Goal: Task Accomplishment & Management: Manage account settings

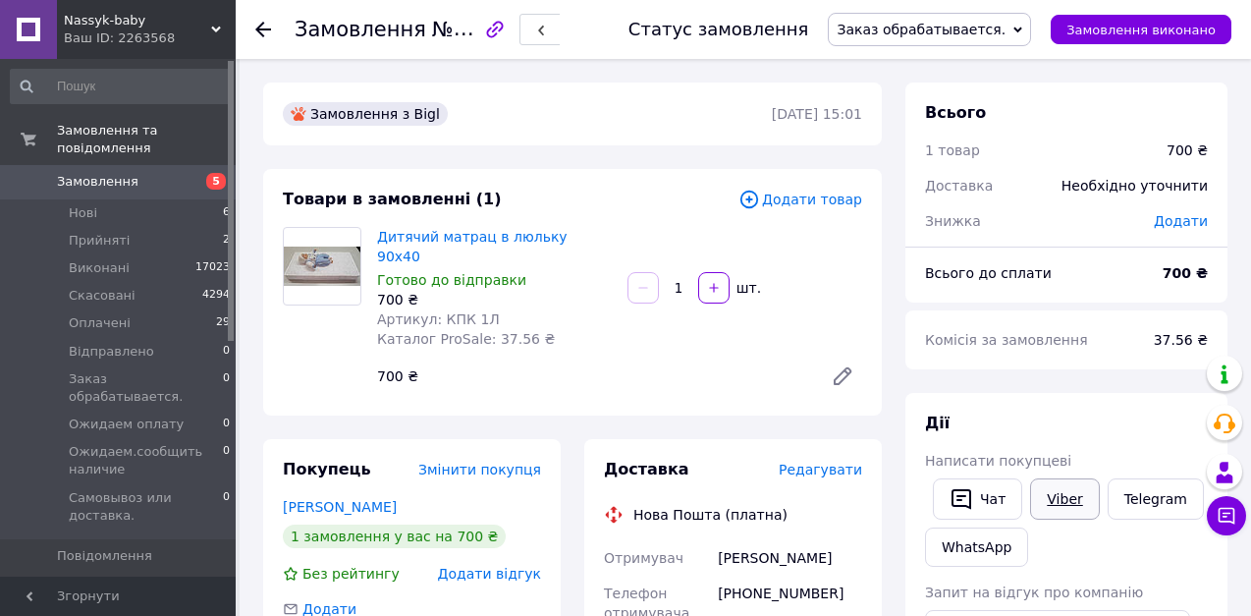
click at [1065, 503] on link "Viber" at bounding box center [1064, 498] width 69 height 41
click at [82, 204] on span "Нові" at bounding box center [83, 213] width 28 height 18
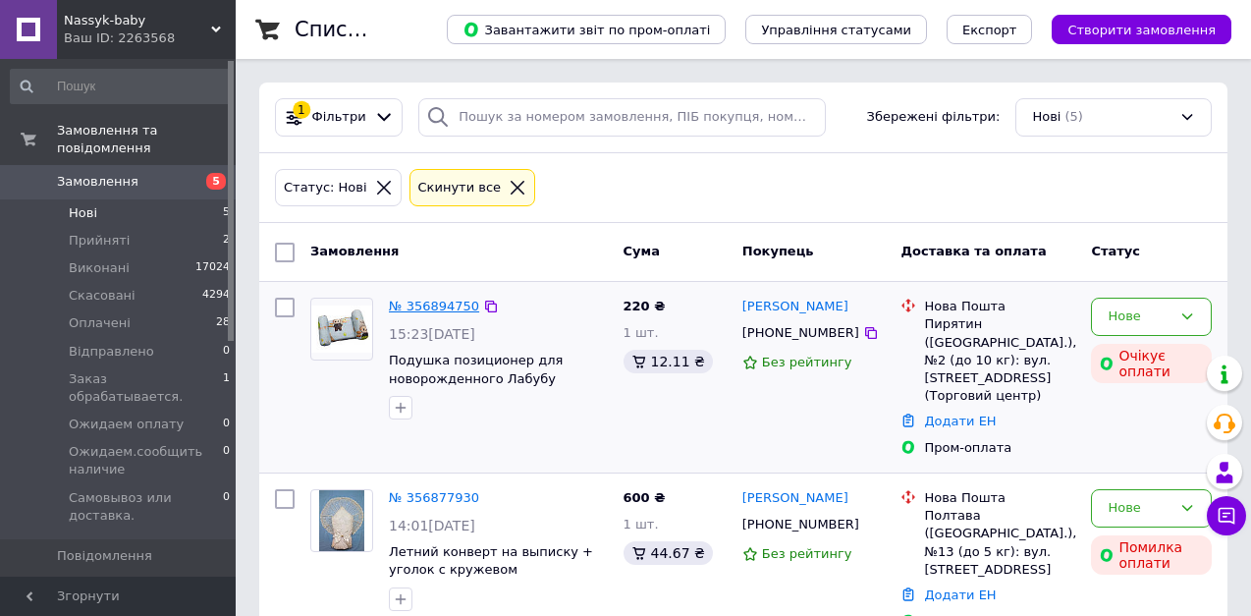
click at [434, 301] on link "№ 356894750" at bounding box center [434, 306] width 90 height 15
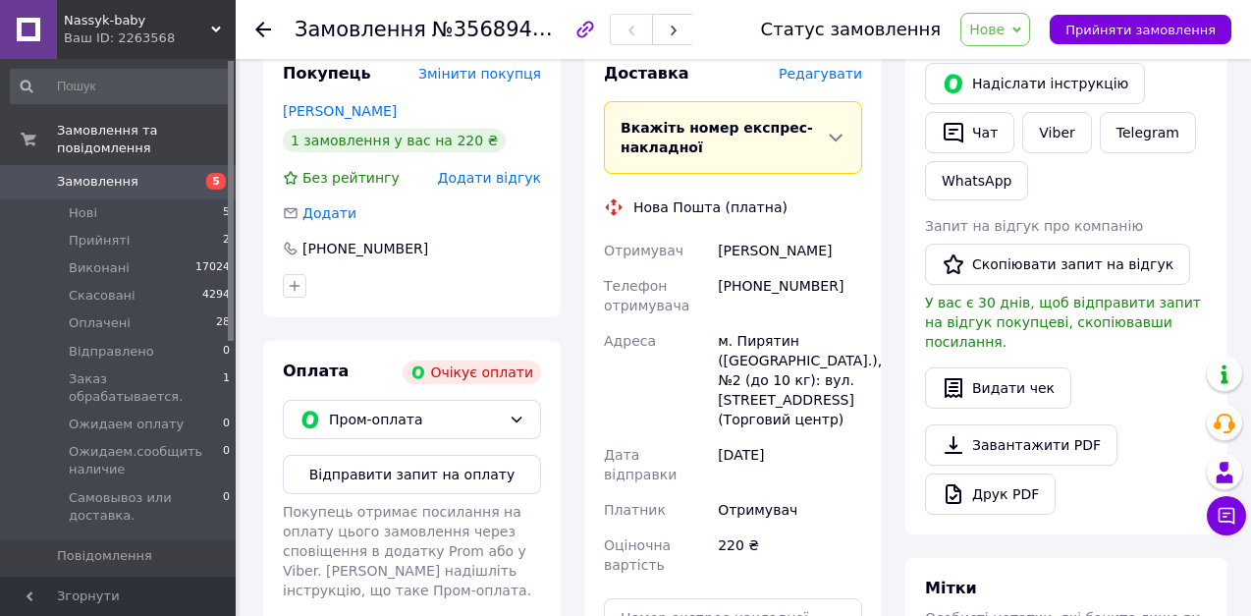
scroll to position [491, 0]
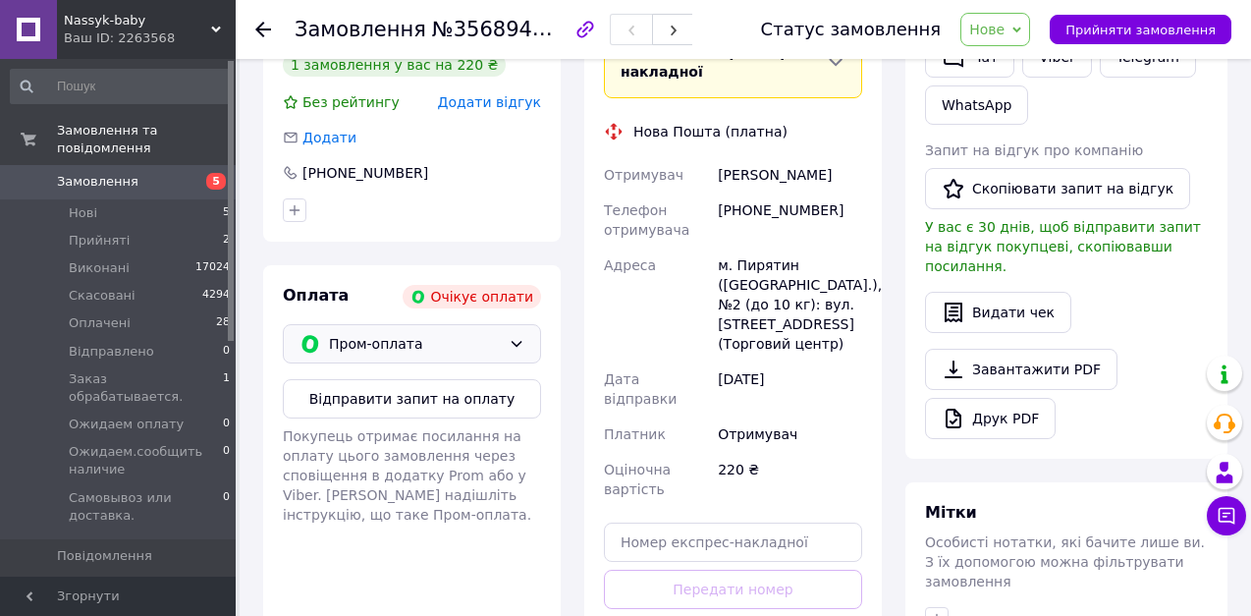
click at [459, 334] on div "Пром-оплата" at bounding box center [412, 343] width 258 height 39
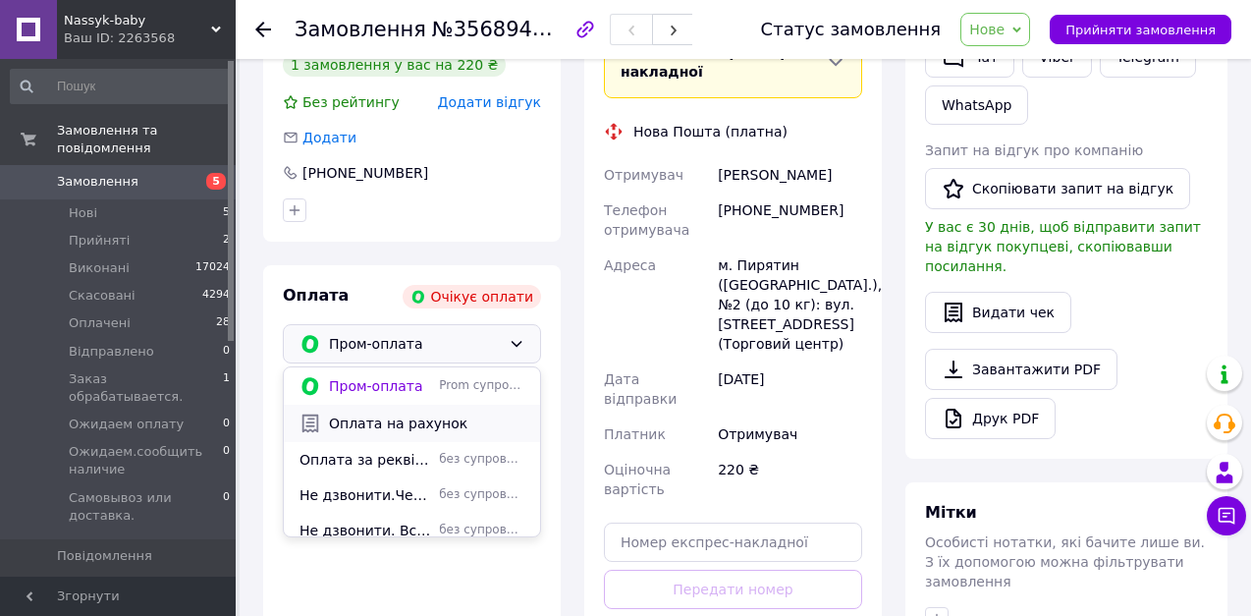
click at [393, 414] on span "Оплата на рахунок" at bounding box center [426, 424] width 195 height 20
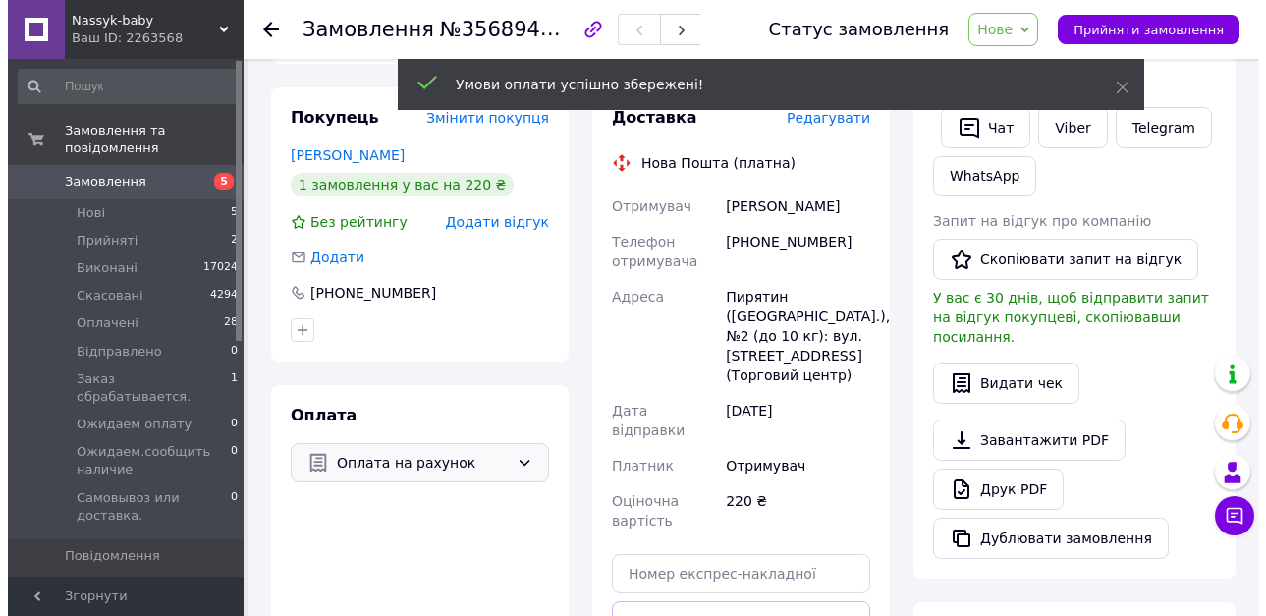
scroll to position [295, 0]
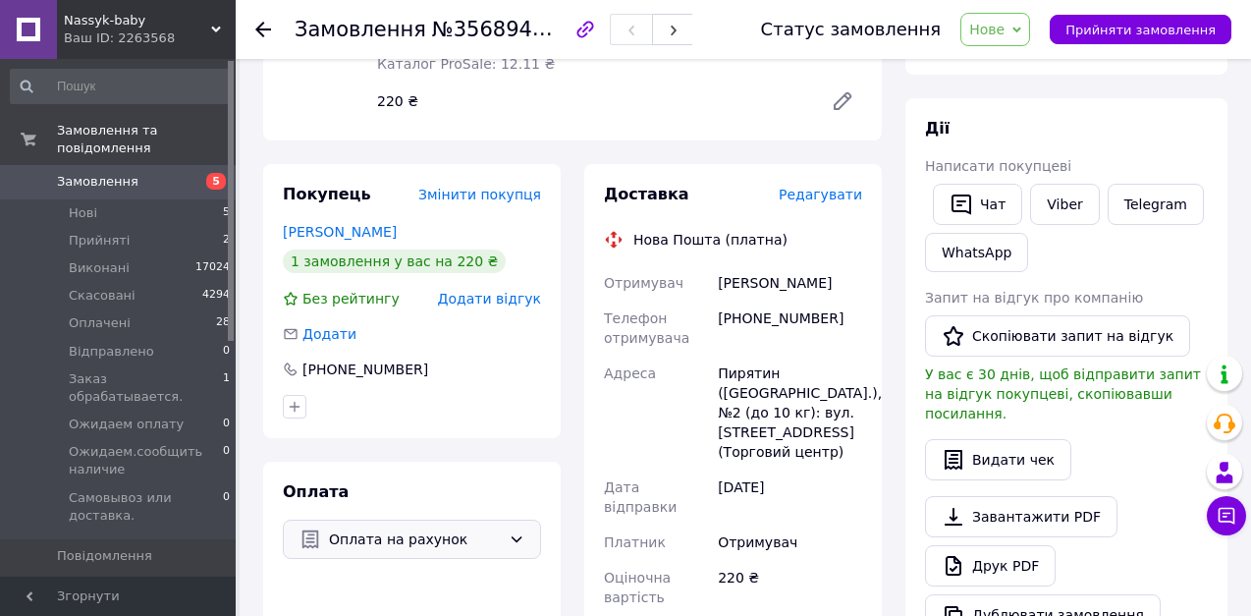
click at [833, 187] on span "Редагувати" at bounding box center [820, 195] width 83 height 16
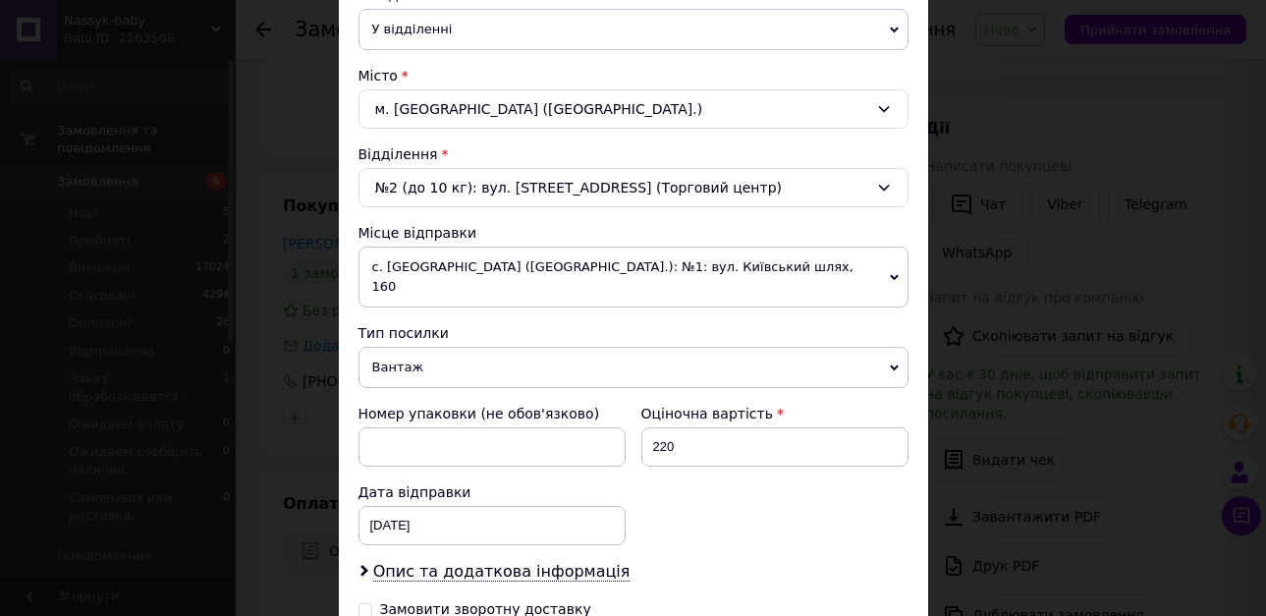
scroll to position [491, 0]
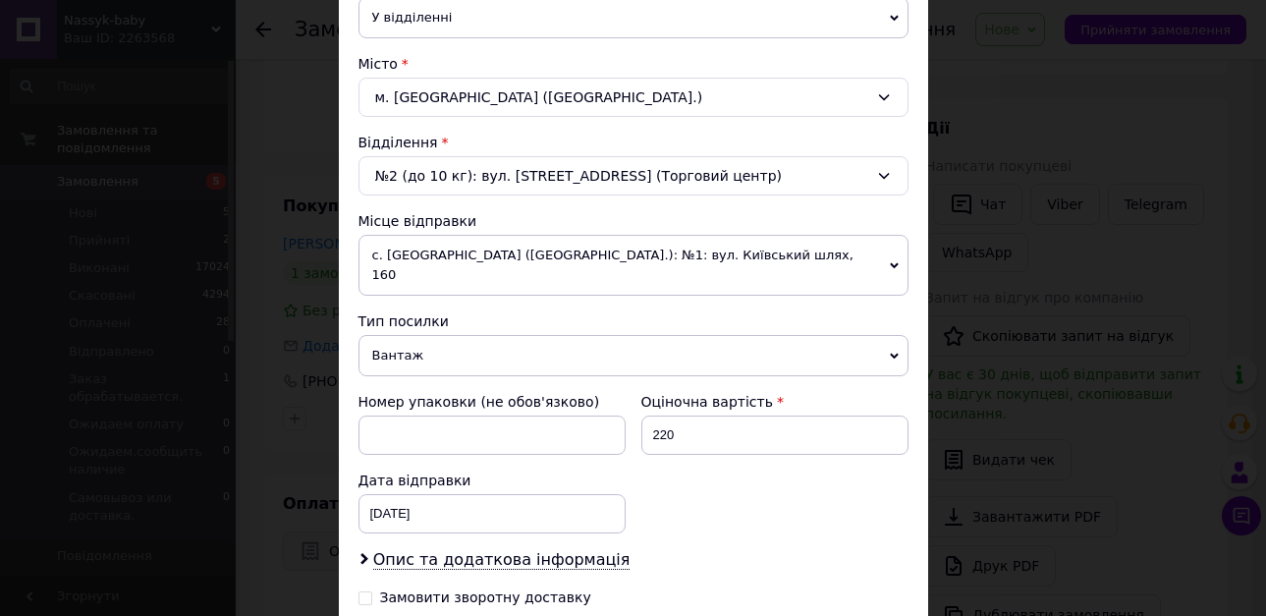
click at [582, 252] on span "с. [GEOGRAPHIC_DATA] ([GEOGRAPHIC_DATA].): №1: вул. Київський шлях, 160" at bounding box center [634, 265] width 550 height 61
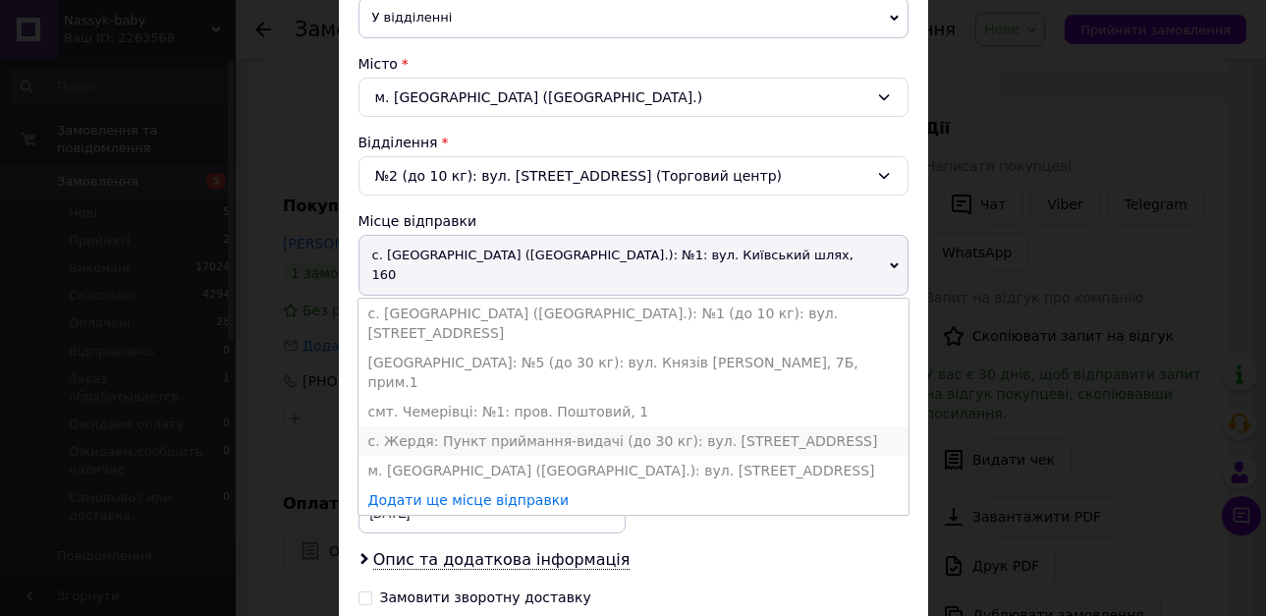
click at [472, 426] on li "с. Жердя: Пункт приймання-видачі (до 30 кг): вул. [STREET_ADDRESS]" at bounding box center [634, 440] width 550 height 29
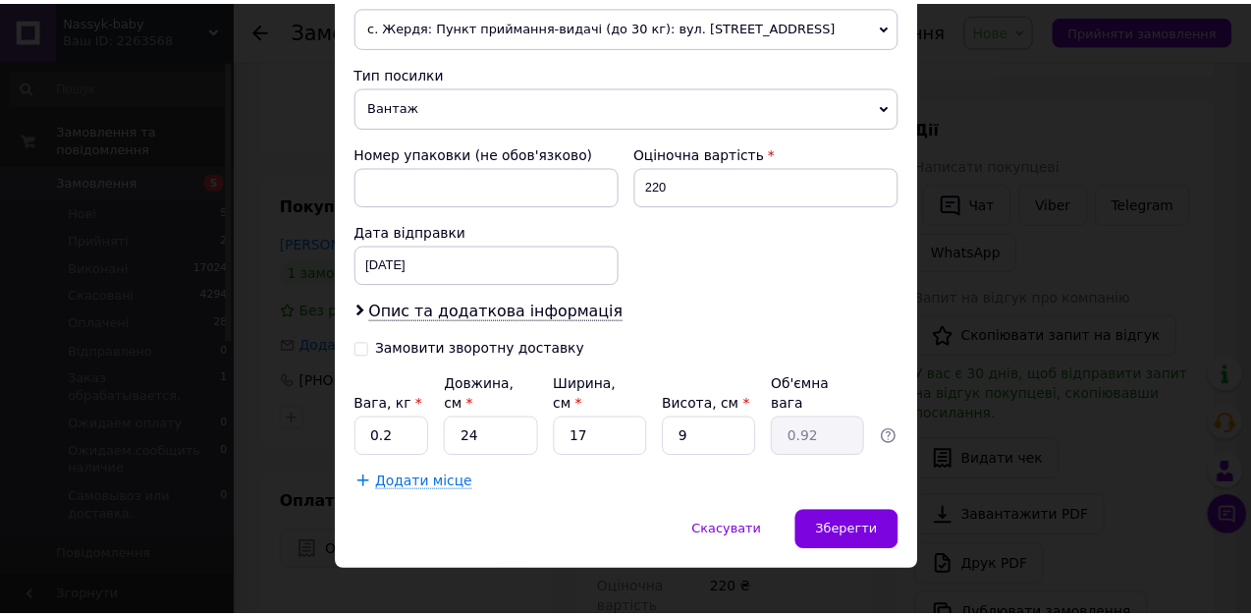
scroll to position [724, 0]
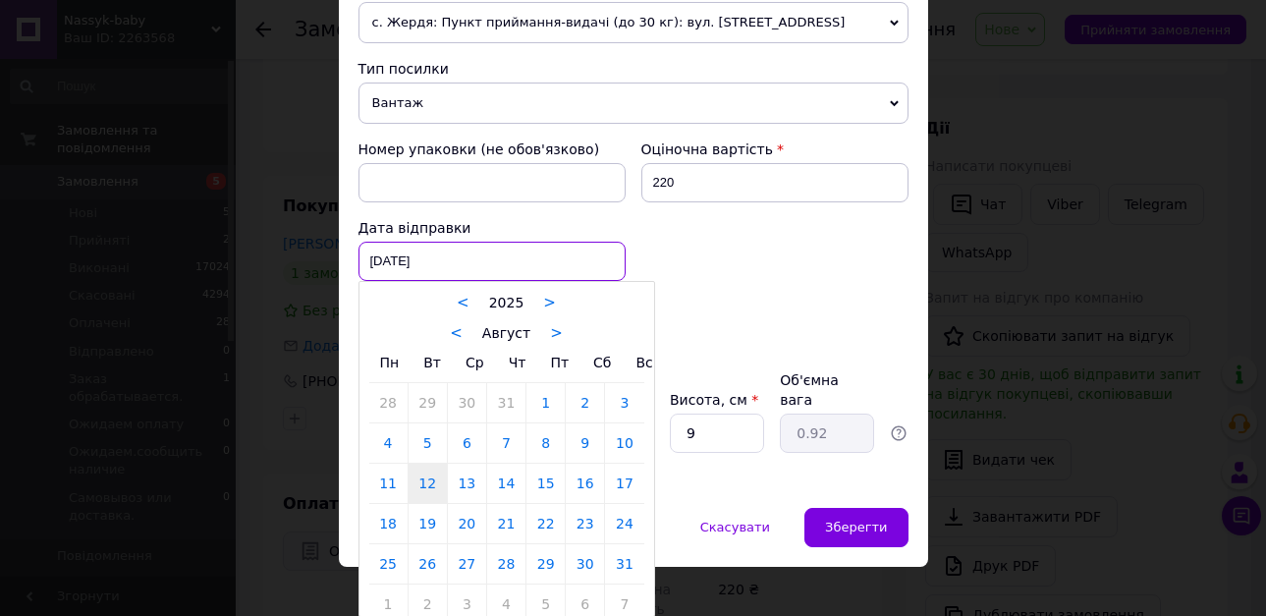
click at [541, 259] on div "[DATE] < 2025 > < Август > Пн Вт Ср Чт Пт Сб Вс 28 29 30 31 1 2 3 4 5 6 7 8 9 1…" at bounding box center [492, 261] width 267 height 39
click at [468, 487] on link "13" at bounding box center [467, 483] width 38 height 39
type input "[DATE]"
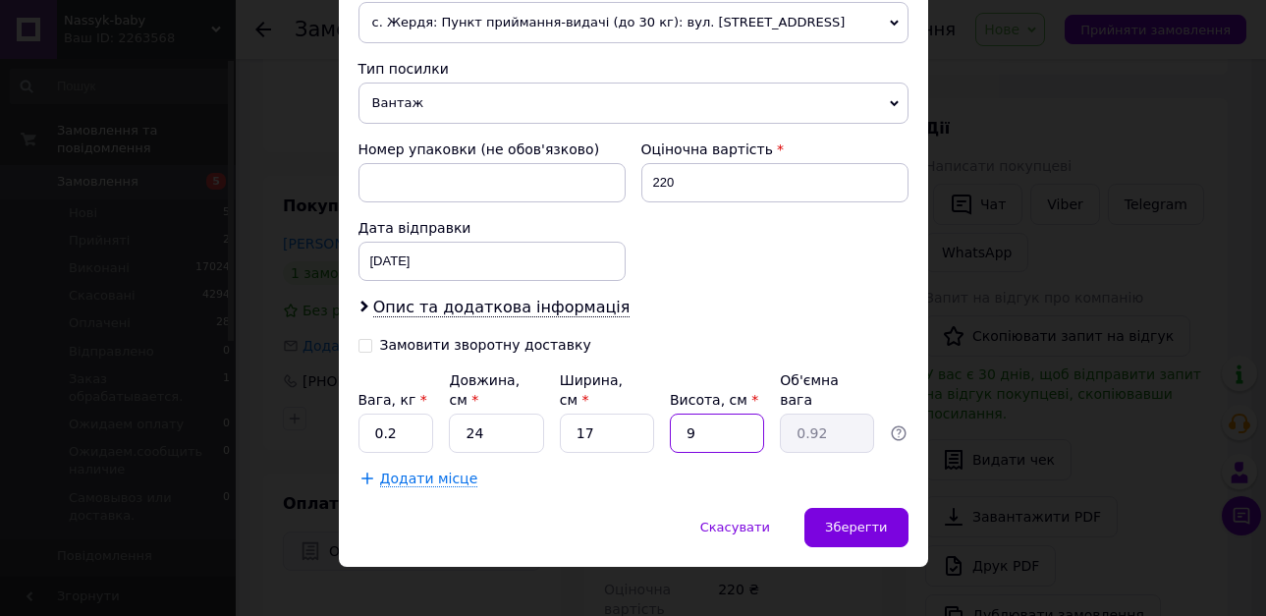
click at [734, 414] on input "9" at bounding box center [717, 433] width 94 height 39
type input "5"
type input "0.51"
type input "5"
click at [501, 414] on input "24" at bounding box center [496, 433] width 94 height 39
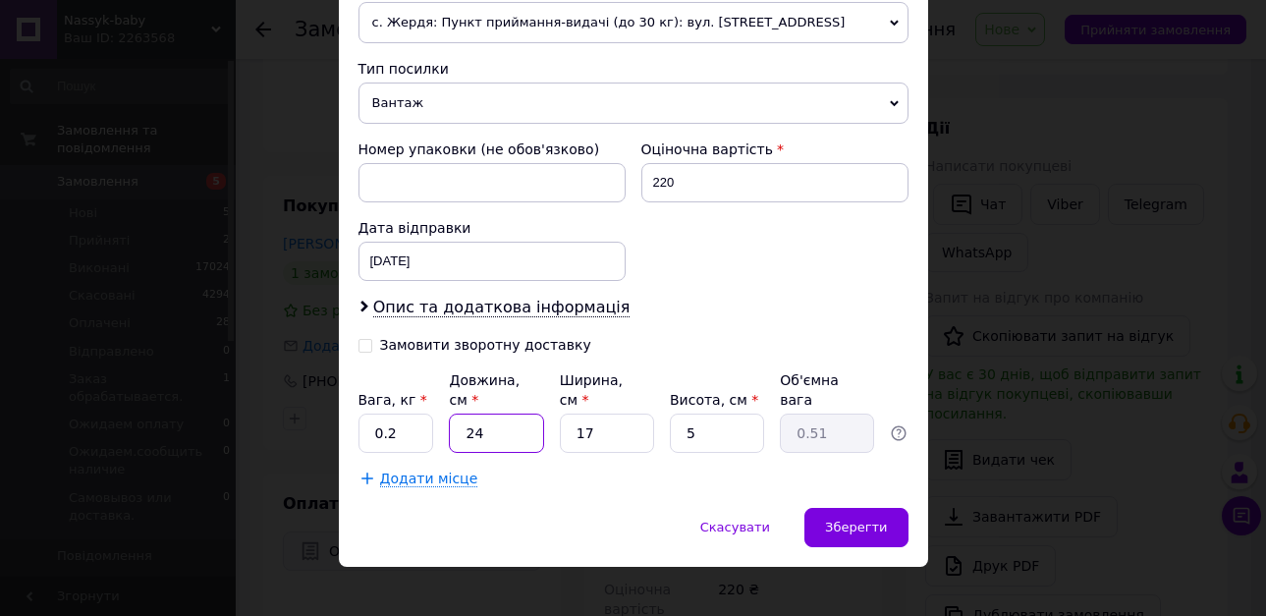
type input "2"
type input "0.1"
type input "20"
type input "0.43"
type input "20"
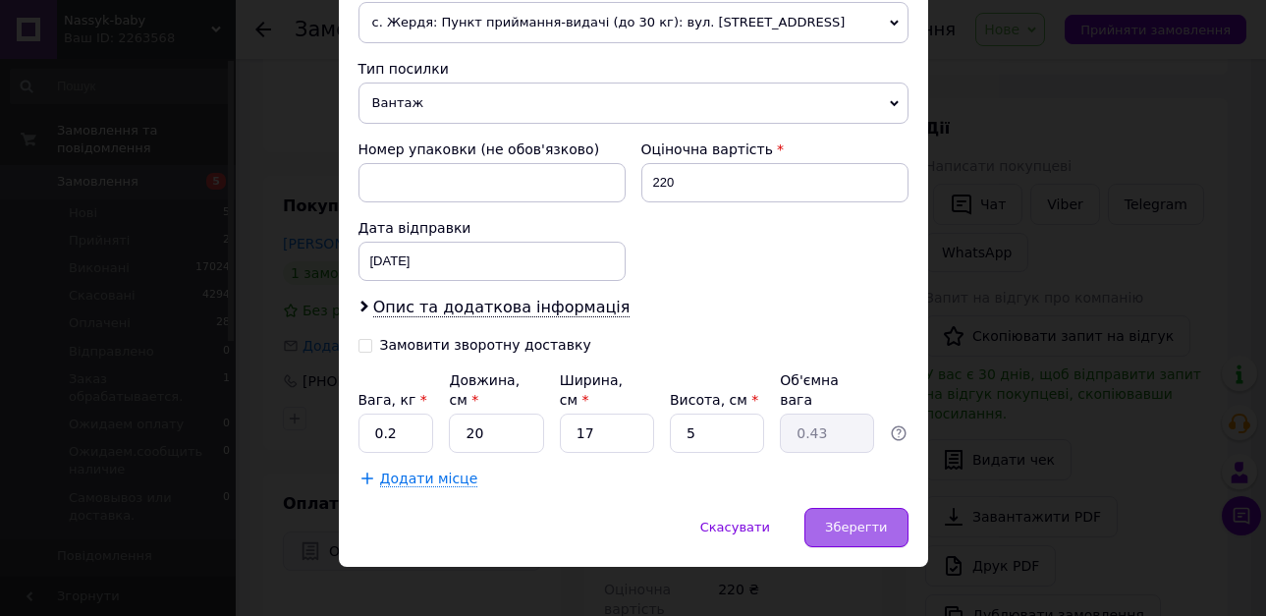
click at [866, 520] on span "Зберегти" at bounding box center [856, 527] width 62 height 15
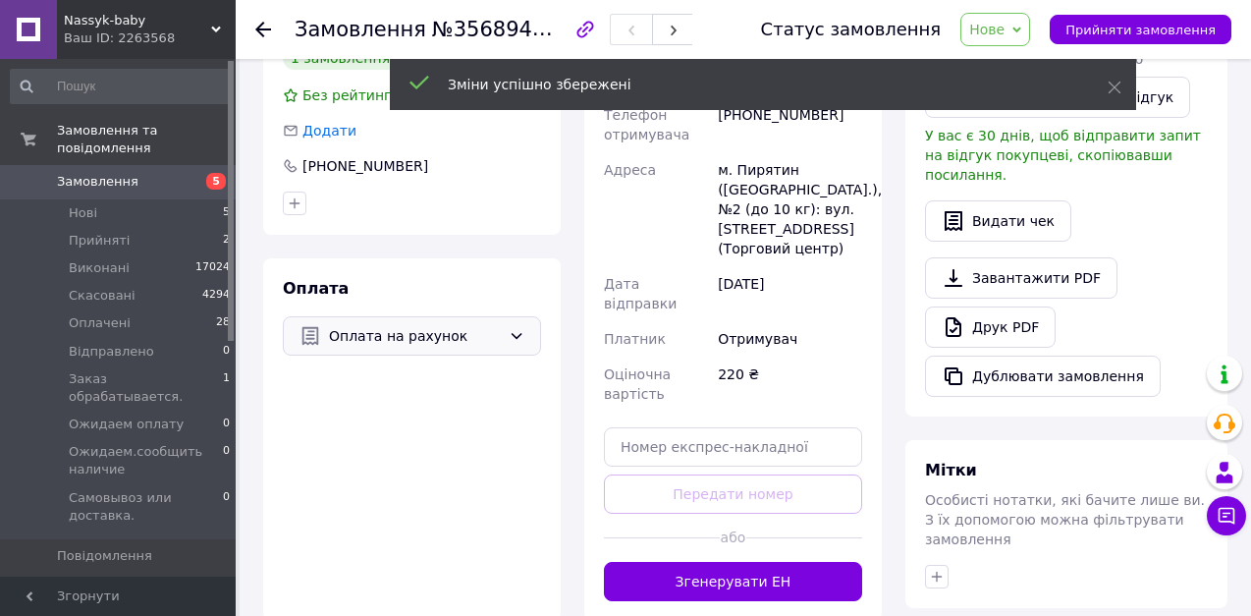
scroll to position [688, 0]
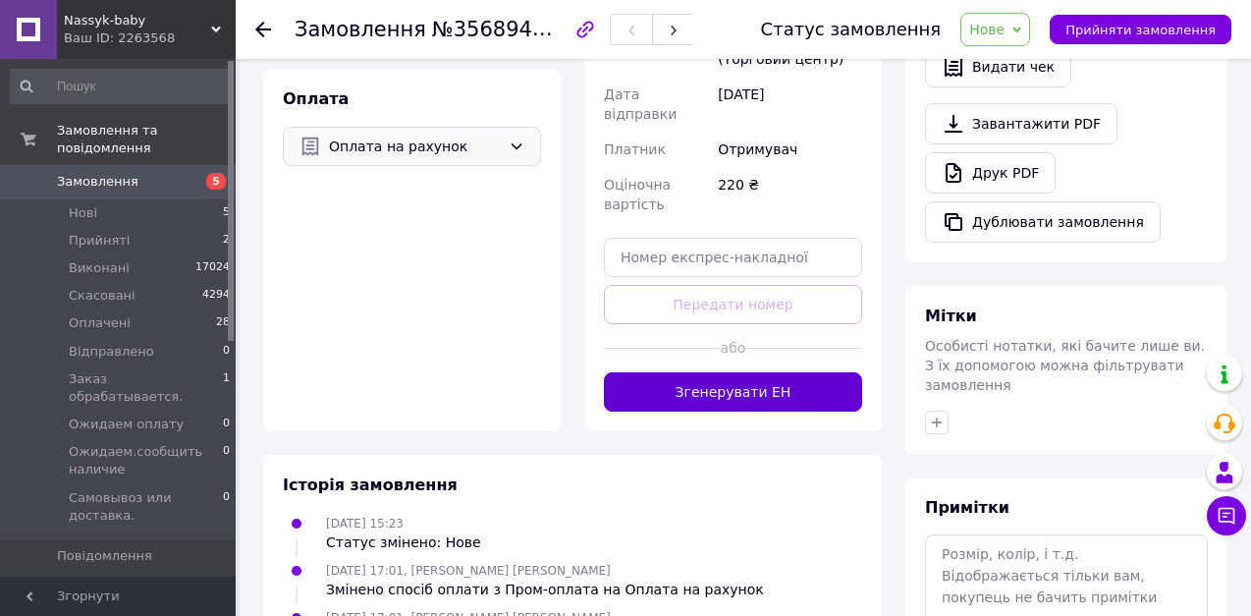
click at [664, 372] on button "Згенерувати ЕН" at bounding box center [733, 391] width 258 height 39
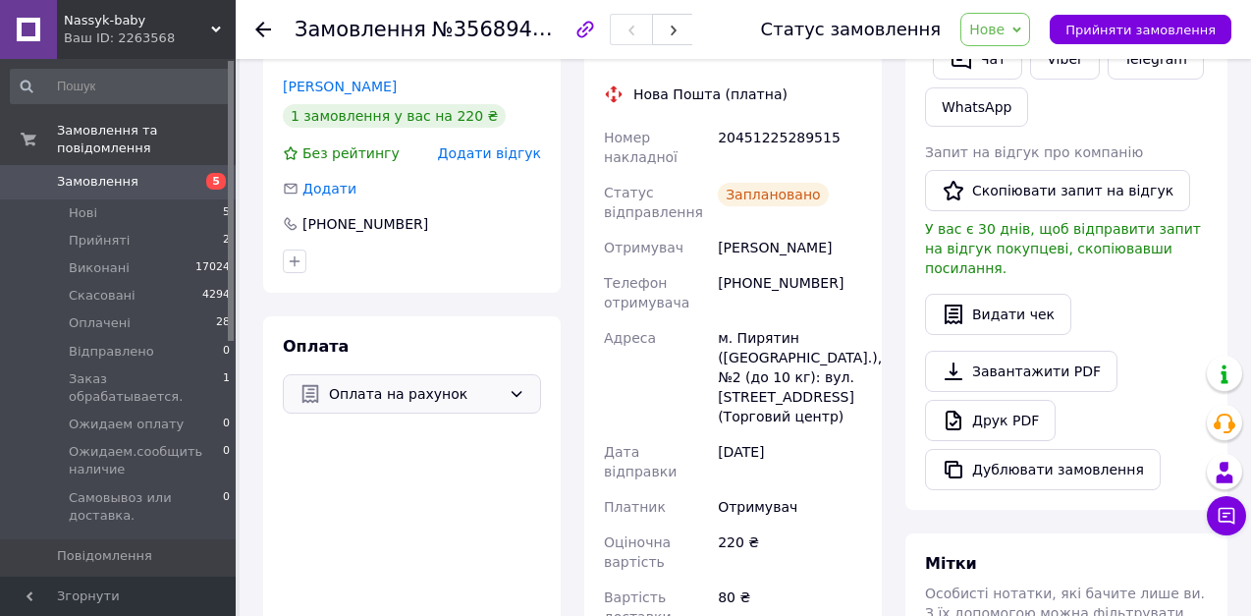
scroll to position [393, 0]
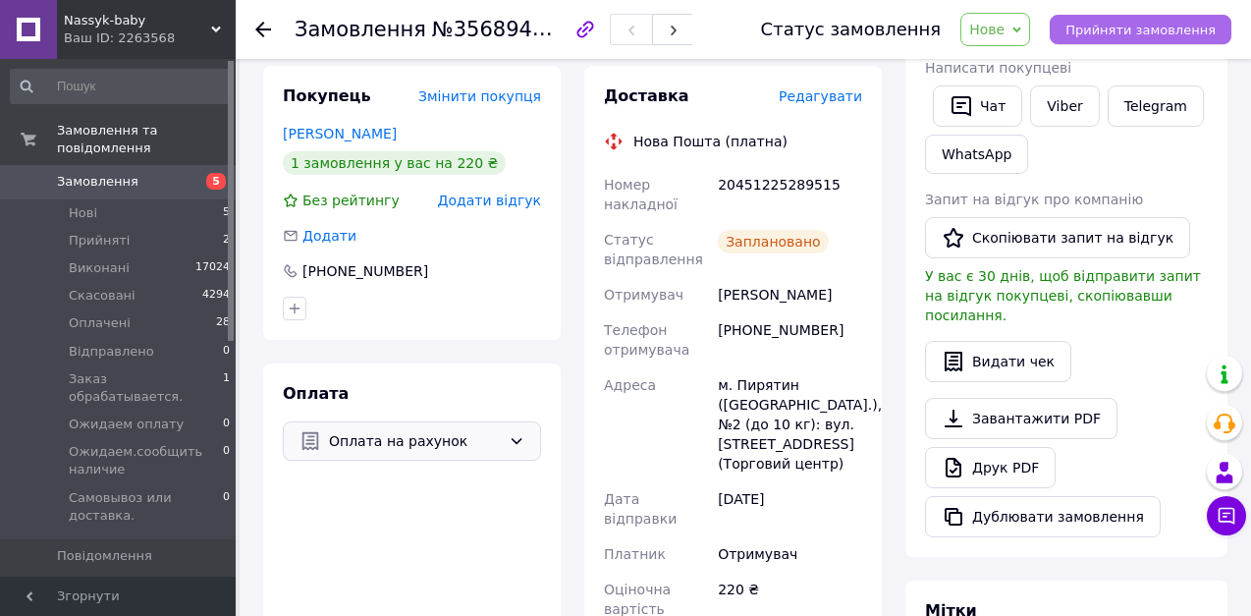
click at [1117, 38] on button "Прийняти замовлення" at bounding box center [1141, 29] width 182 height 29
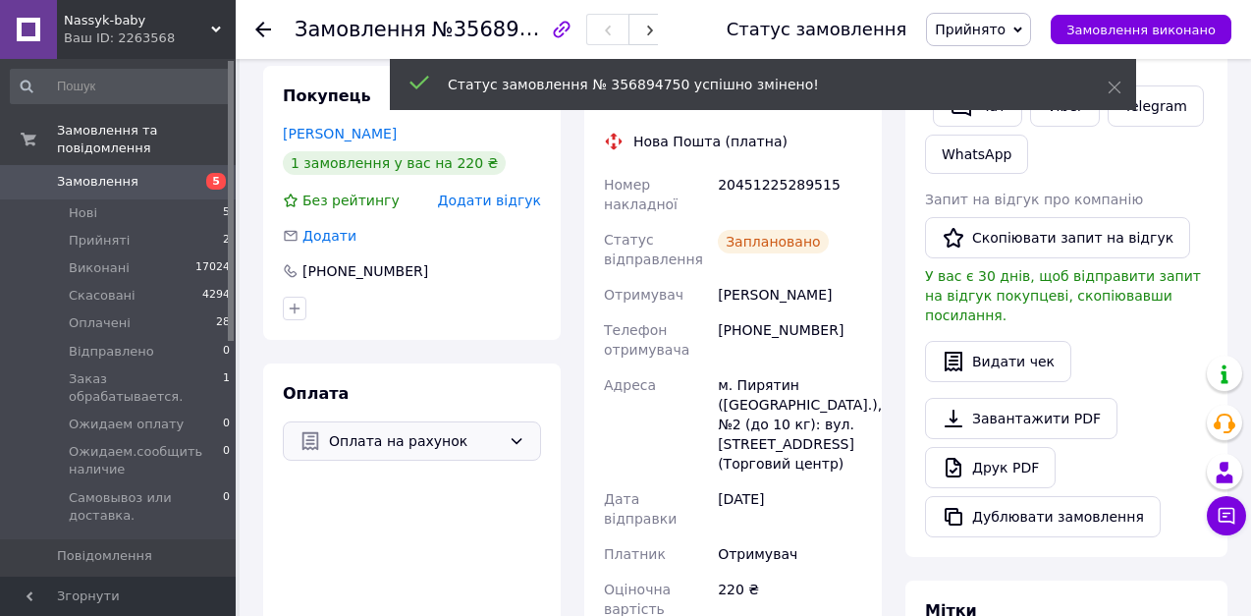
click at [264, 26] on icon at bounding box center [263, 30] width 16 height 16
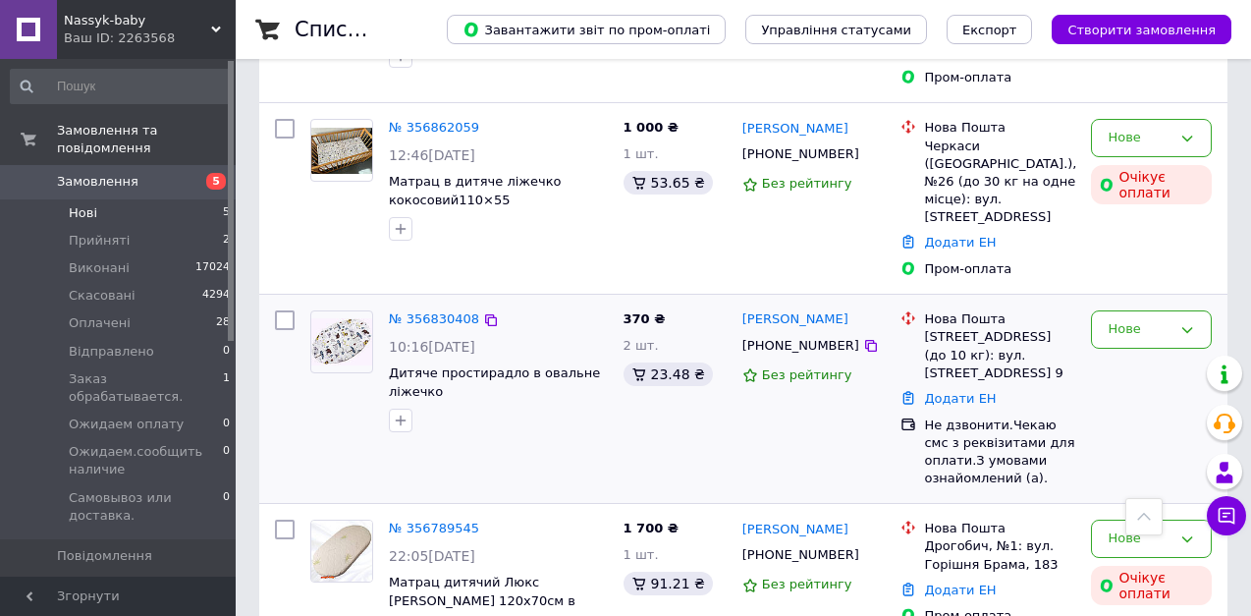
scroll to position [600, 0]
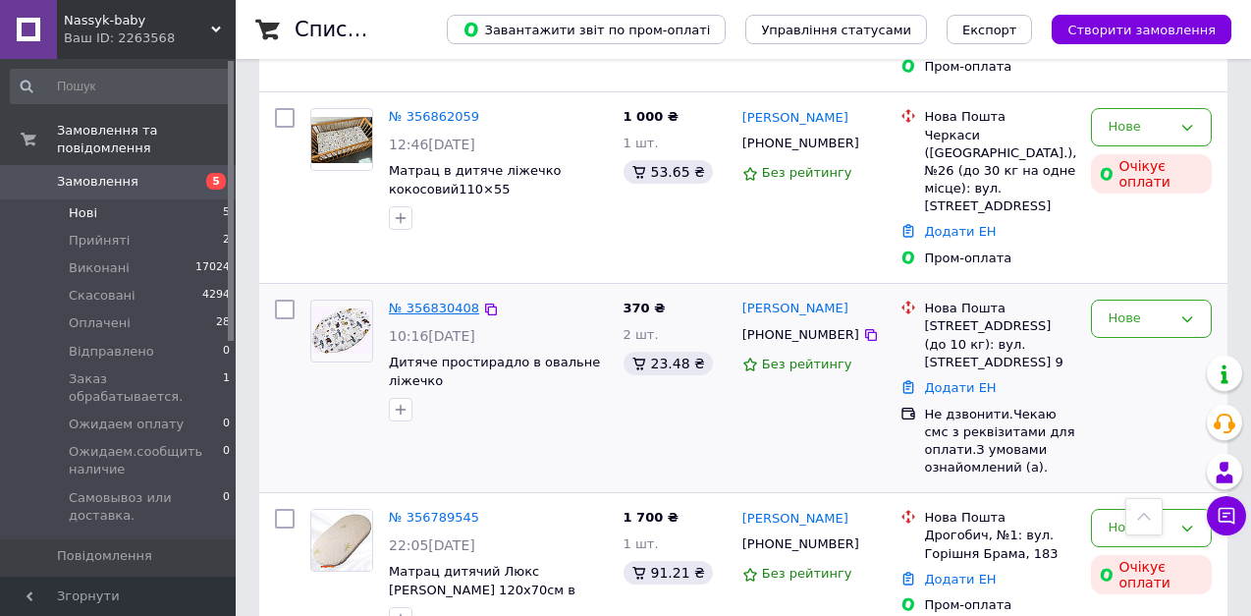
click at [439, 301] on link "№ 356830408" at bounding box center [434, 308] width 90 height 15
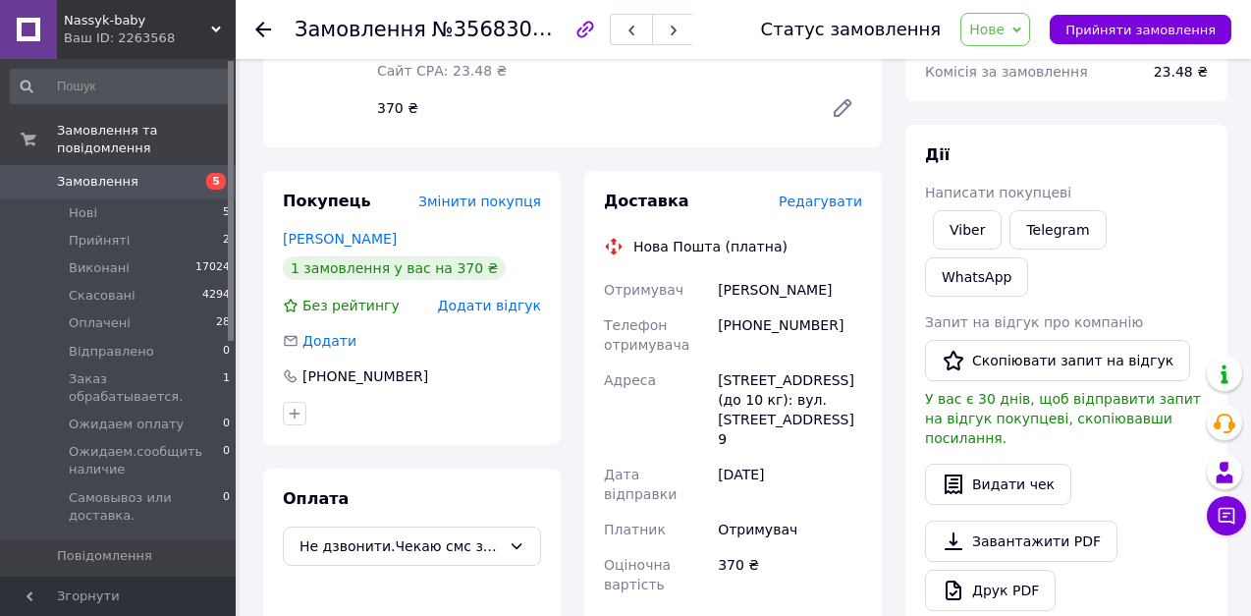
scroll to position [207, 0]
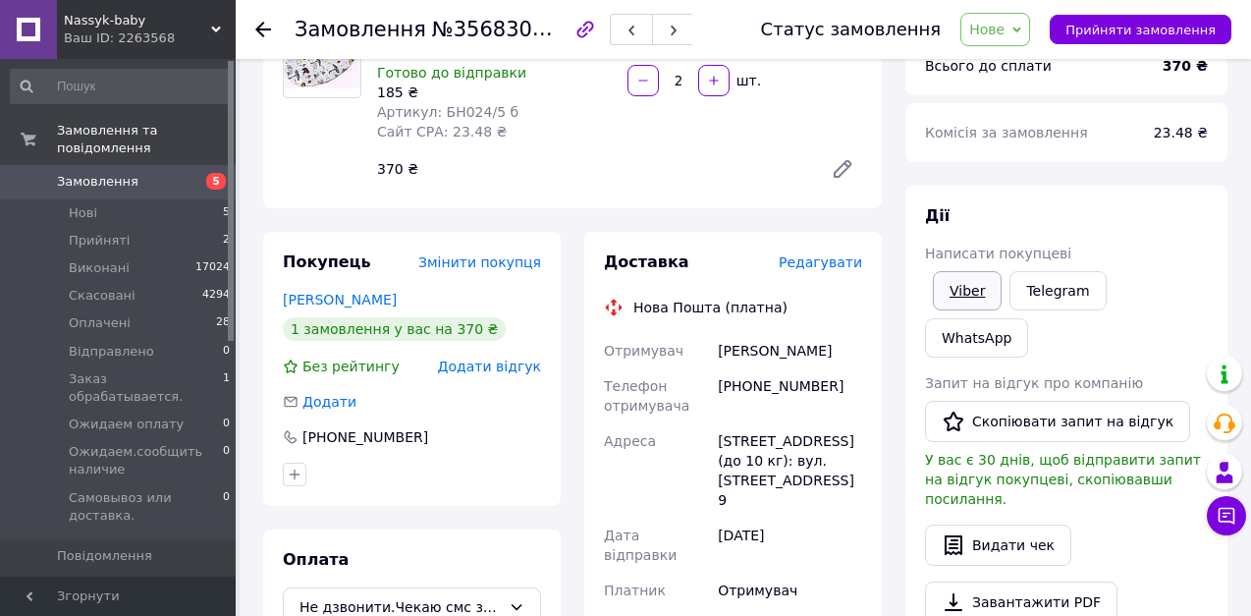
click at [949, 294] on link "Viber" at bounding box center [967, 290] width 69 height 39
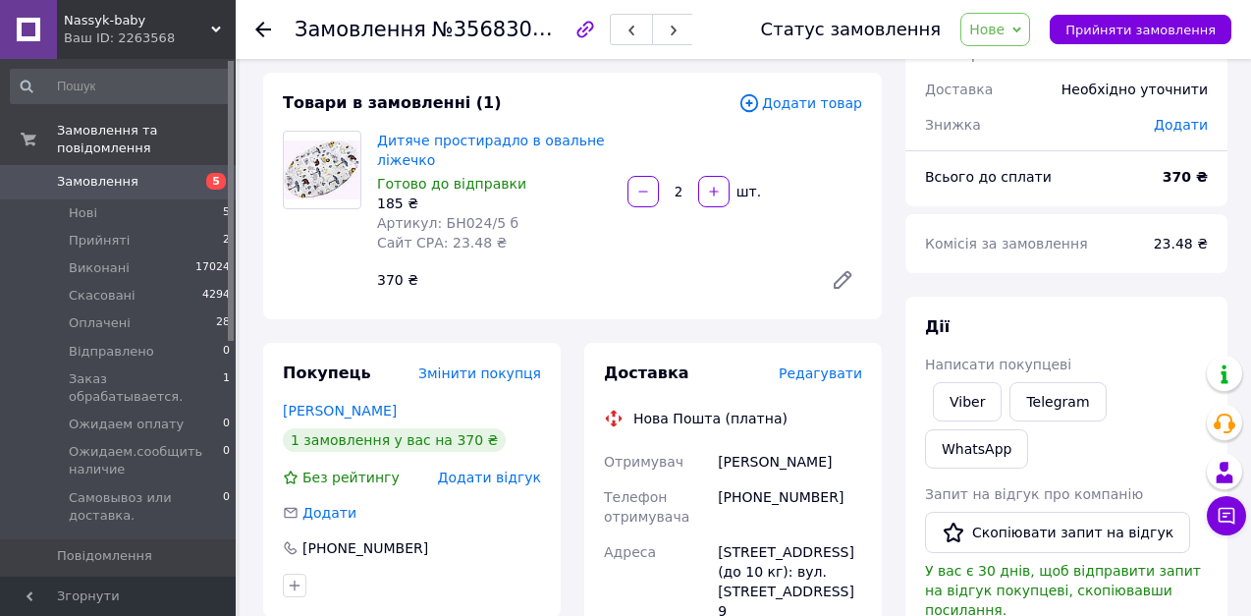
scroll to position [196, 0]
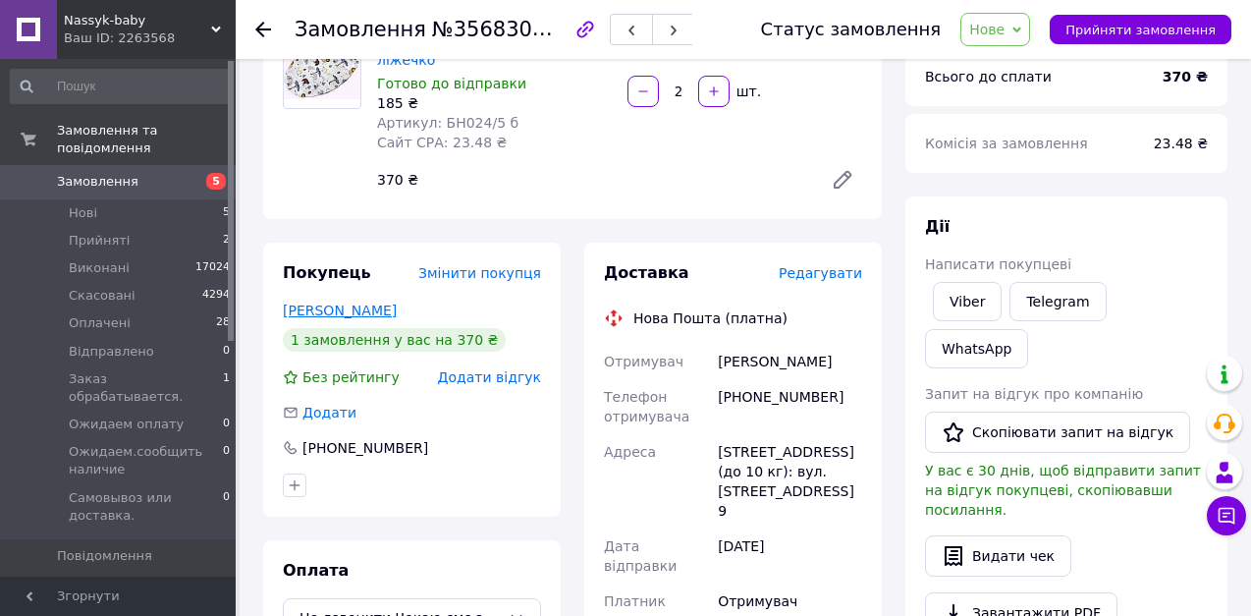
click at [311, 303] on link "[PERSON_NAME]" at bounding box center [340, 311] width 114 height 16
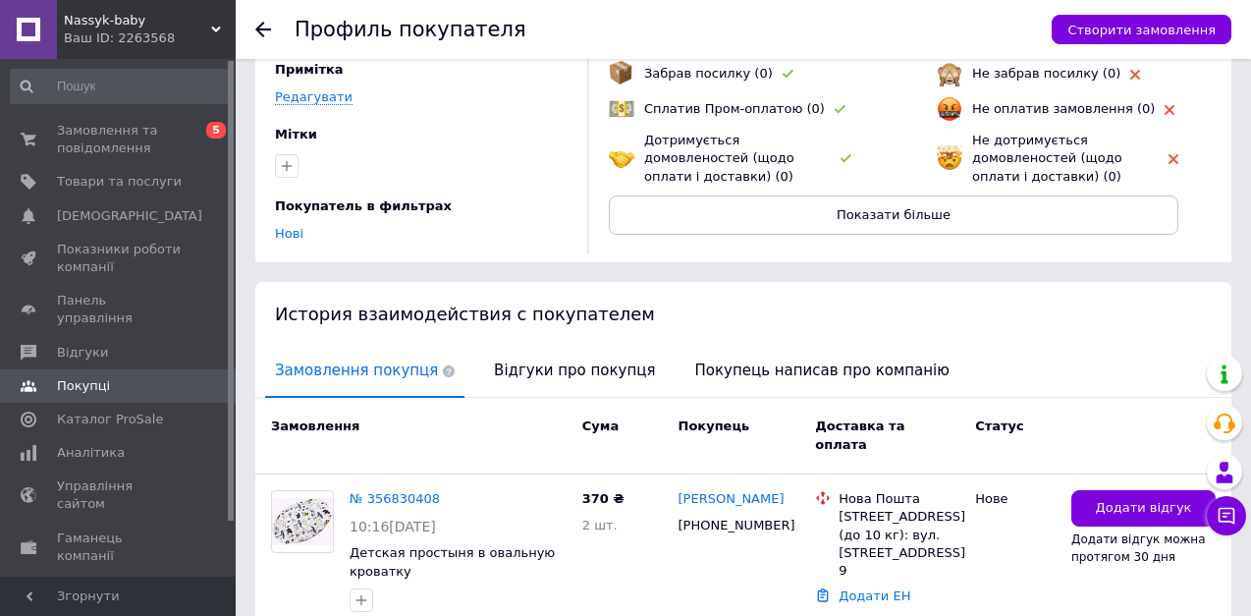
scroll to position [354, 0]
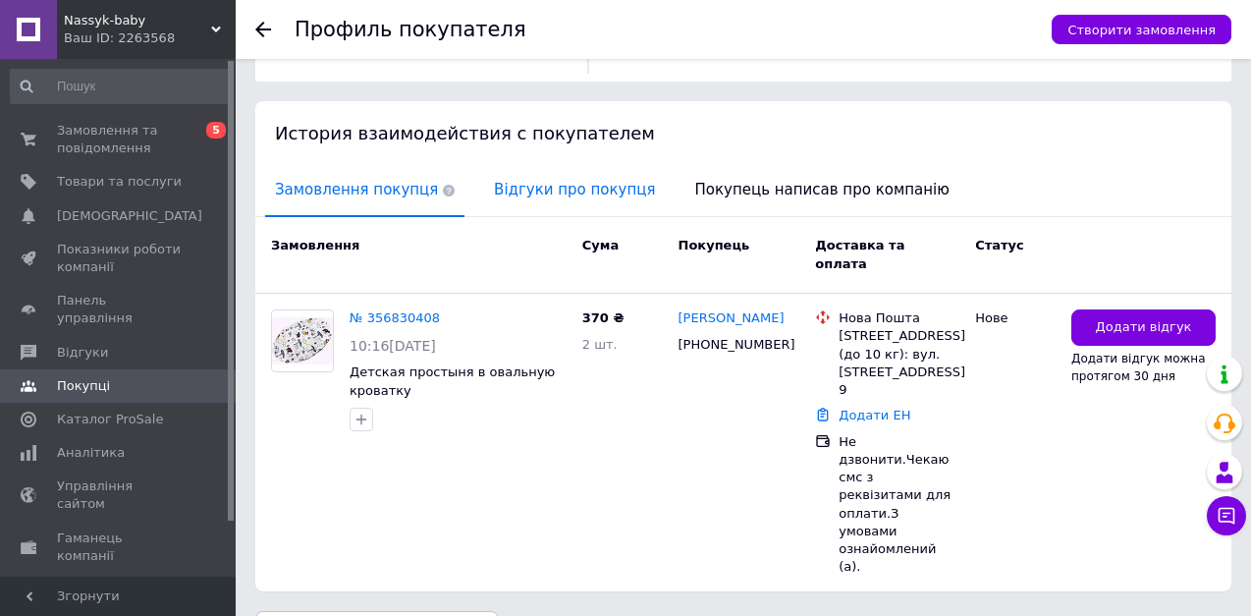
click at [505, 196] on span "Відгуки про покупця" at bounding box center [574, 190] width 181 height 50
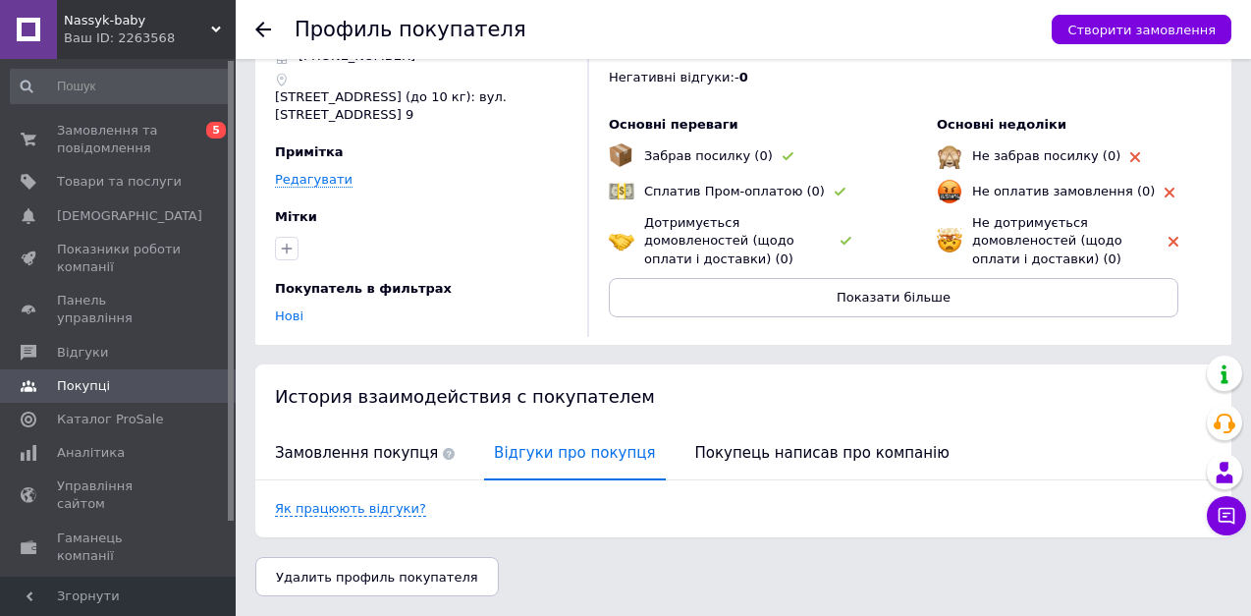
click at [526, 453] on span "Відгуки про покупця" at bounding box center [574, 453] width 181 height 50
click at [91, 141] on span "Замовлення та повідомлення" at bounding box center [119, 139] width 125 height 35
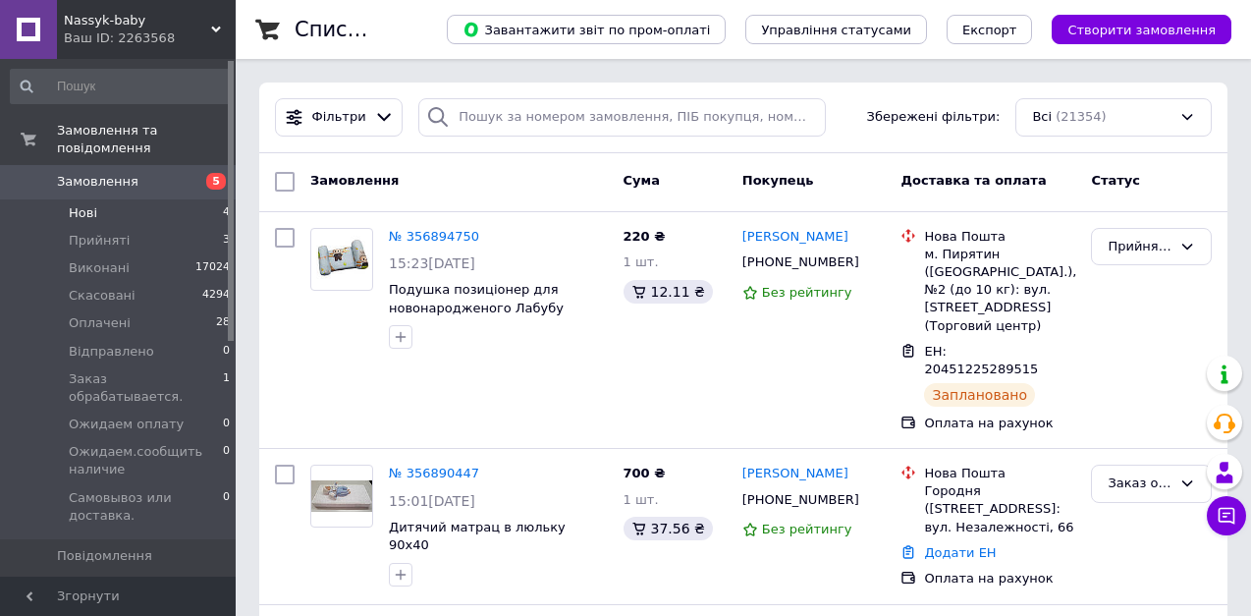
click at [89, 204] on span "Нові" at bounding box center [83, 213] width 28 height 18
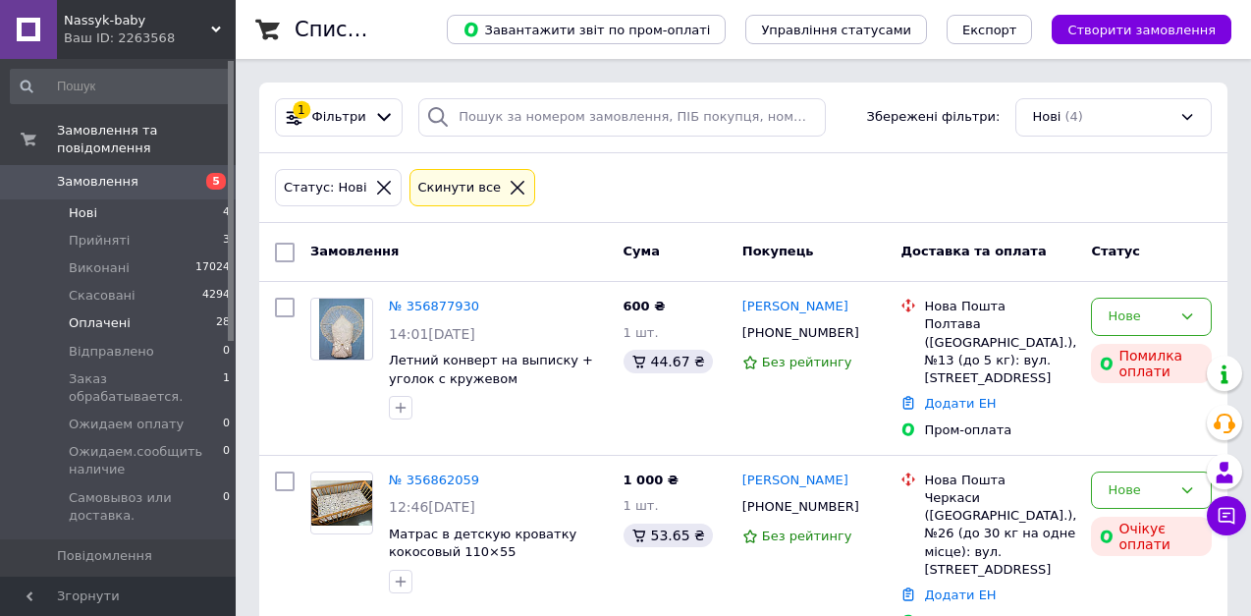
click at [115, 314] on span "Оплачені" at bounding box center [100, 323] width 62 height 18
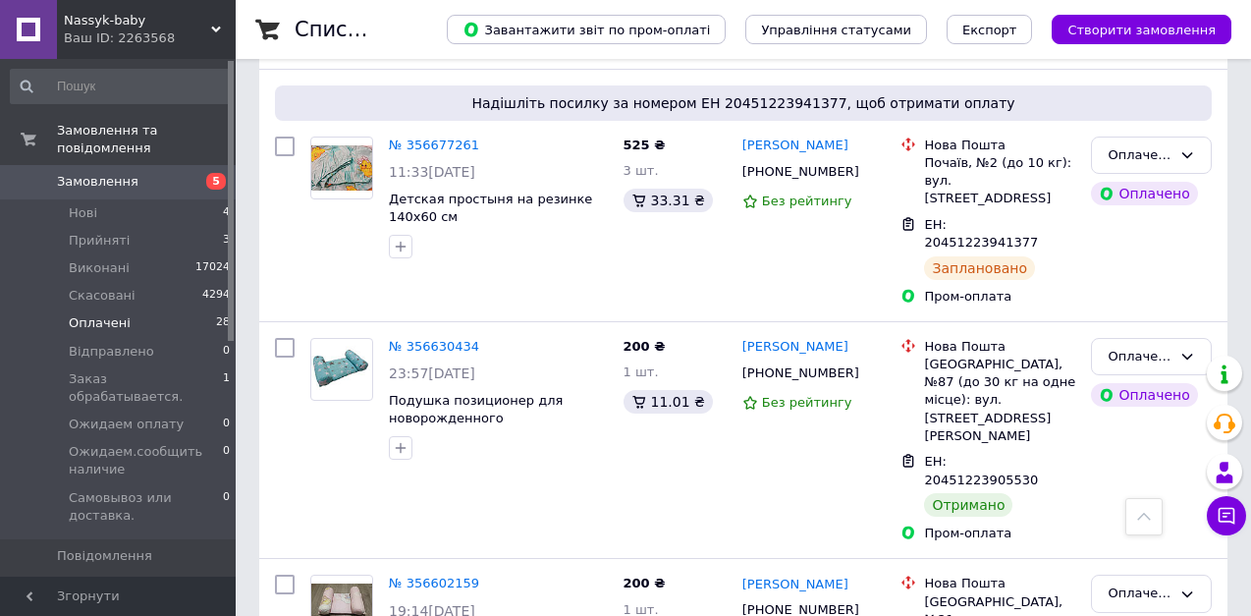
scroll to position [2357, 0]
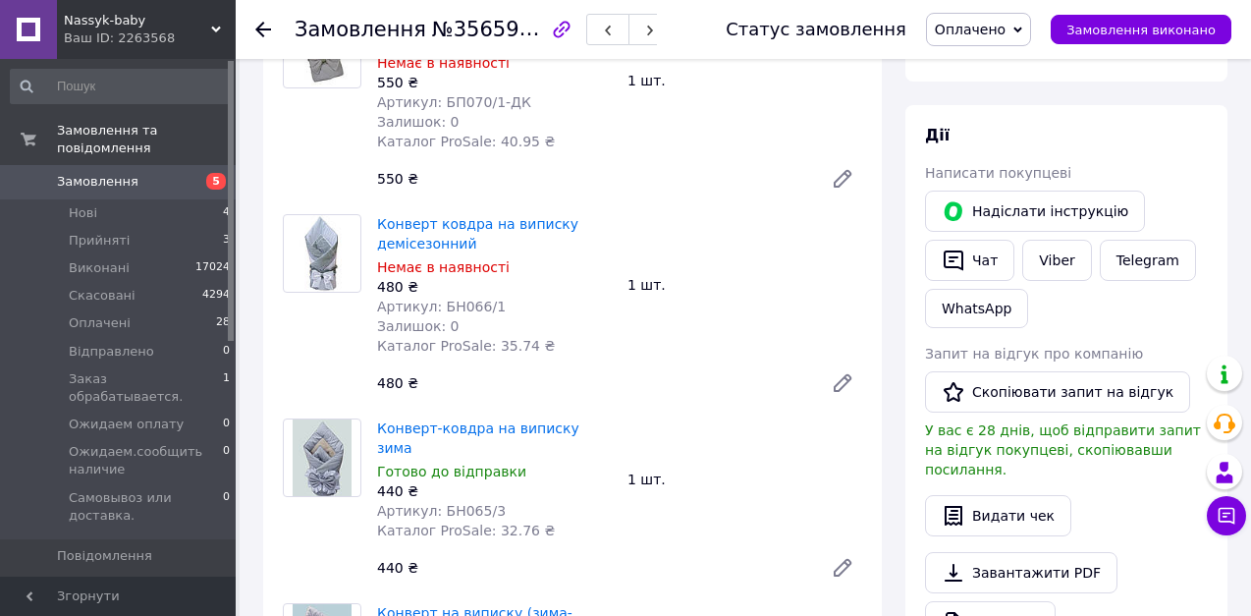
scroll to position [132, 0]
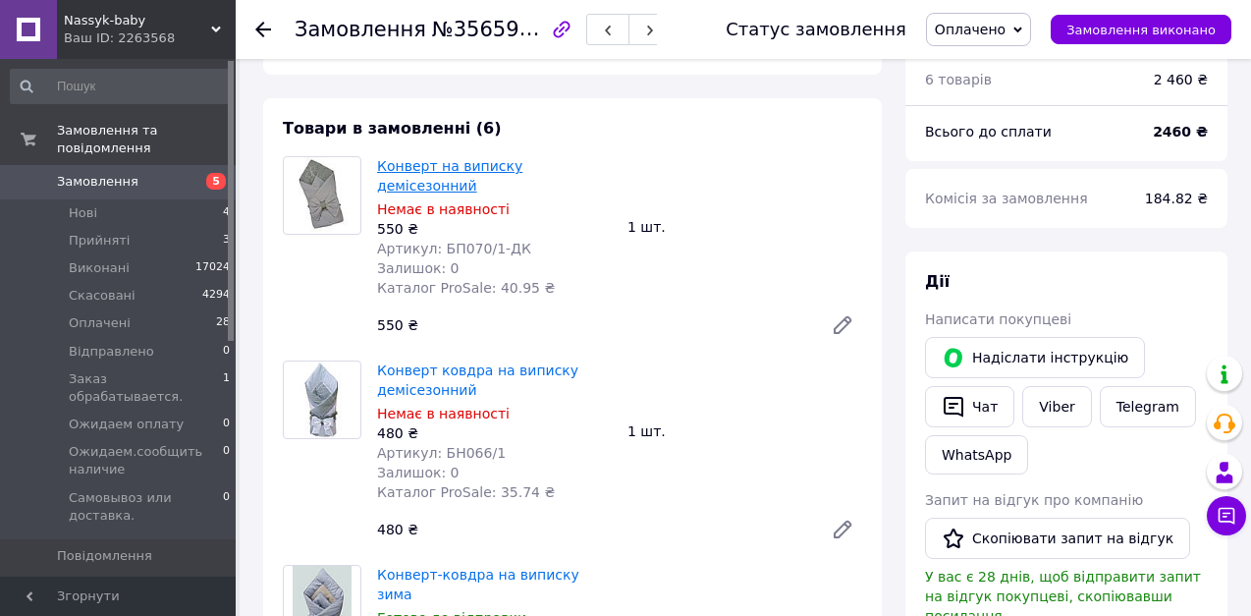
click at [448, 163] on link "Конверт на виписку демісезонний" at bounding box center [449, 175] width 145 height 35
click at [262, 27] on icon at bounding box center [263, 30] width 16 height 16
